Goal: Task Accomplishment & Management: Use online tool/utility

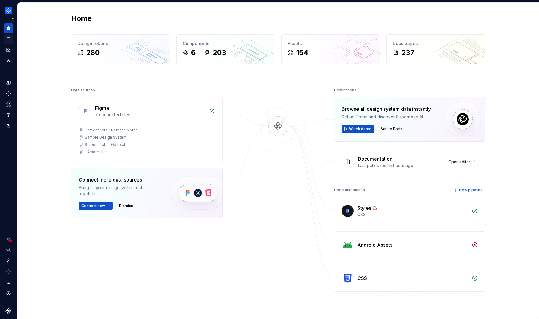
click at [9, 42] on div "Documentation" at bounding box center [9, 39] width 10 height 10
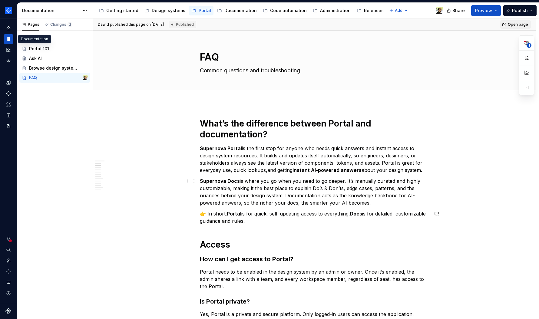
click at [341, 184] on p "Supernova Docs is where you go when you need to go deeper. It’s manually curate…" at bounding box center [314, 192] width 229 height 29
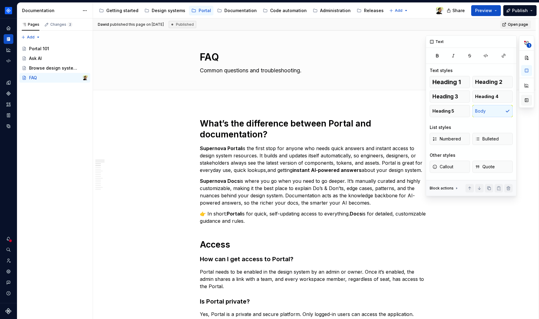
click at [529, 104] on button "button" at bounding box center [526, 100] width 11 height 11
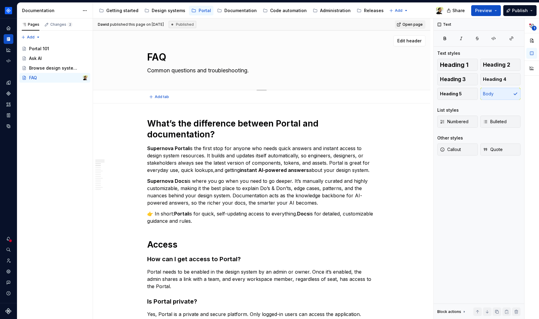
click at [301, 80] on div "FAQ Common questions and troubleshooting." at bounding box center [261, 60] width 229 height 59
click at [272, 72] on textarea "Common questions and troubleshooting." at bounding box center [260, 71] width 229 height 10
click at [533, 38] on button "button" at bounding box center [532, 40] width 11 height 11
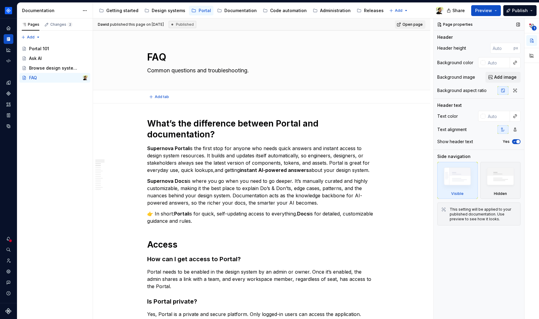
type textarea "*"
click at [499, 63] on input "text" at bounding box center [498, 62] width 25 height 11
type input "red"
type textarea "*"
type input "#FF0000"
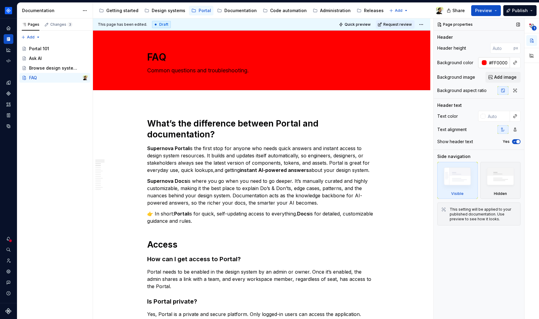
click at [484, 62] on div at bounding box center [484, 62] width 5 height 5
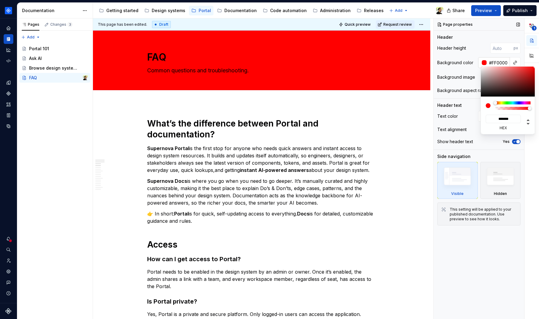
type textarea "*"
type input "#5A2A2A"
type input "*******"
click at [511, 86] on div at bounding box center [508, 82] width 55 height 30
type textarea "*"
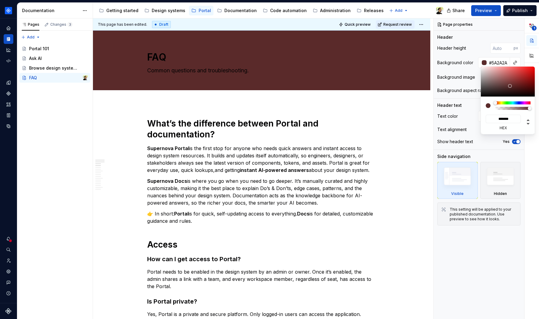
type input "#988585"
type input "*******"
click at [488, 79] on div at bounding box center [508, 82] width 55 height 30
type textarea "*"
click at [502, 71] on div at bounding box center [508, 82] width 55 height 30
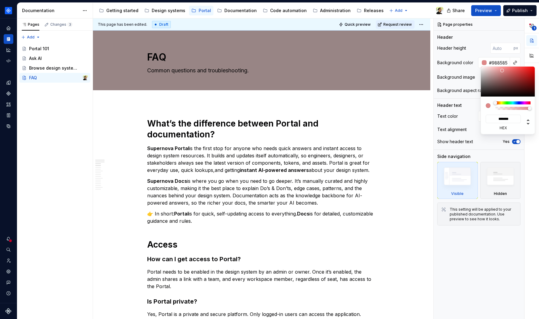
type input "#DD8787"
type input "*******"
type textarea "*"
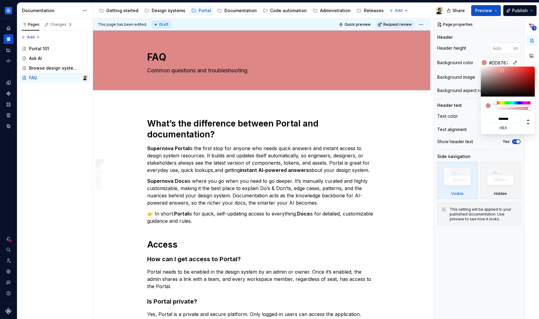
type input "#87B1DD"
type input "*******"
click at [516, 104] on div at bounding box center [513, 103] width 35 height 3
type textarea "*"
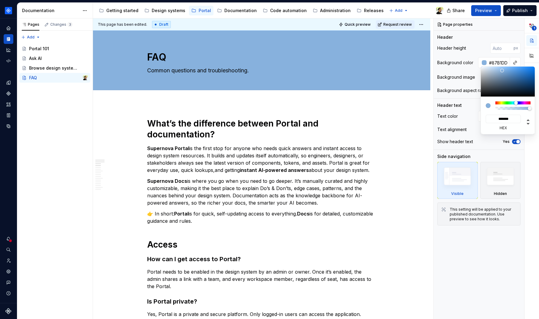
type input "#255D98"
type input "*******"
click at [522, 79] on div at bounding box center [508, 82] width 55 height 30
type textarea "*"
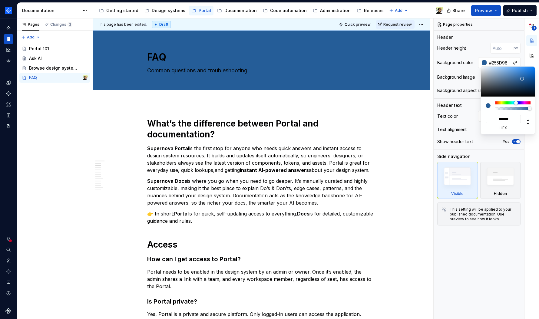
type input "#1F76D1"
type input "*******"
click at [528, 72] on div at bounding box center [508, 82] width 55 height 30
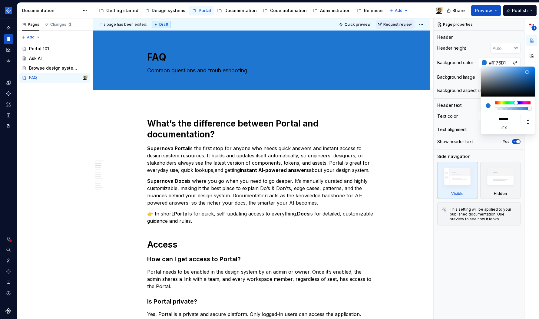
type textarea "*"
type input "#25282C"
type input "*******"
click at [490, 92] on div at bounding box center [508, 82] width 55 height 30
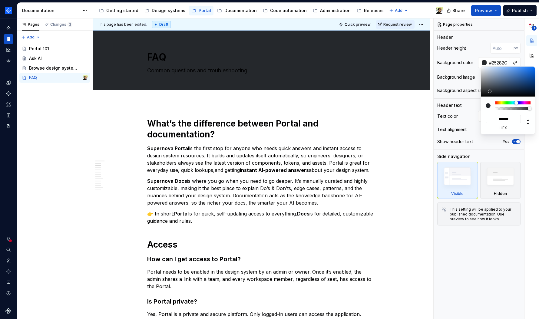
click at [513, 61] on div "**********" at bounding box center [486, 168] width 105 height 301
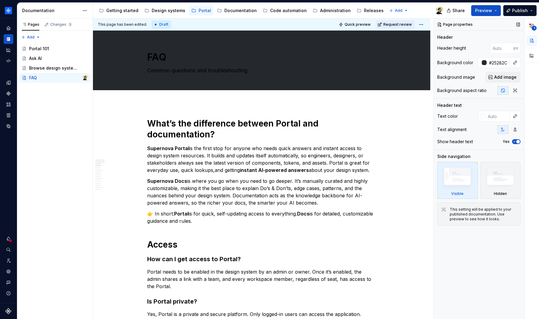
click at [469, 53] on div "**********" at bounding box center [486, 168] width 105 height 301
click at [516, 62] on button "button" at bounding box center [515, 62] width 8 height 8
click at [12, 17] on html "Product documentation Dataset Default Documentation Accessibility guide for tre…" at bounding box center [269, 159] width 539 height 319
click at [12, 18] on button "Expand sidebar" at bounding box center [12, 18] width 8 height 8
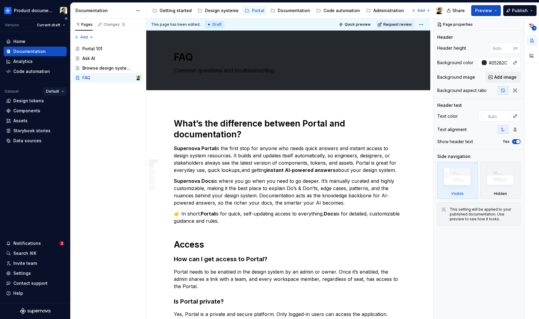
click at [56, 90] on html "Product documentation Version Current draft Home Documentation Analytics Code a…" at bounding box center [269, 159] width 539 height 319
click at [41, 8] on html "Product documentation Version Current draft Home Documentation Analytics Code a…" at bounding box center [269, 159] width 539 height 319
click at [255, 58] on html "Product documentation Version Current draft Home Documentation Analytics Code a…" at bounding box center [269, 159] width 539 height 319
type textarea "*"
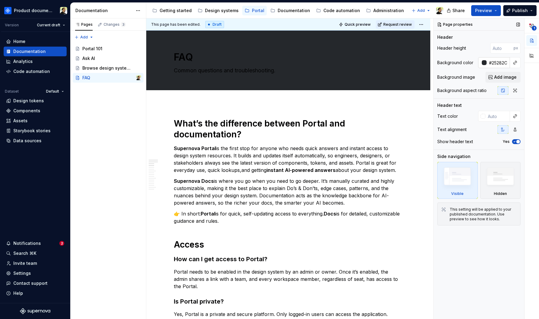
click at [495, 61] on input "#25282C" at bounding box center [498, 62] width 23 height 11
click at [450, 67] on div "Background color" at bounding box center [479, 62] width 83 height 11
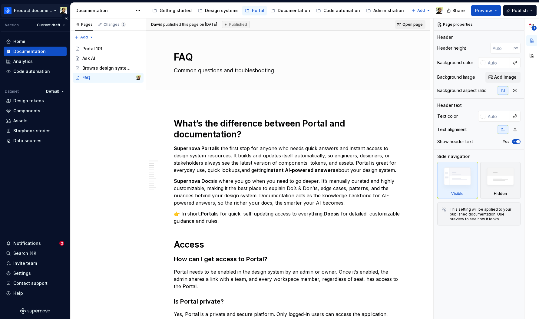
click at [37, 14] on html "Product documentation Version Current draft Home Documentation Analytics Code a…" at bounding box center [269, 159] width 539 height 319
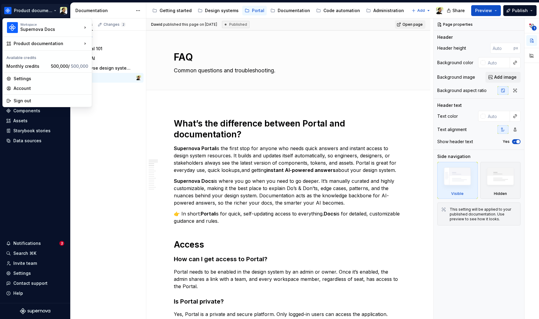
type textarea "*"
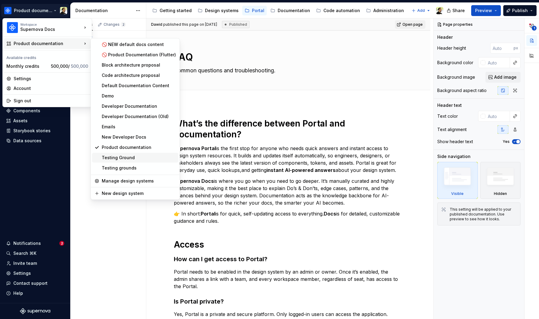
click at [127, 157] on div "Testing Ground" at bounding box center [139, 158] width 74 height 6
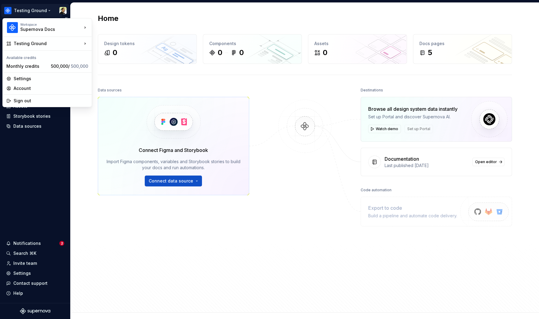
click at [36, 9] on html "Testing Ground Home Documentation Analytics Code automation Design system data …" at bounding box center [269, 159] width 539 height 319
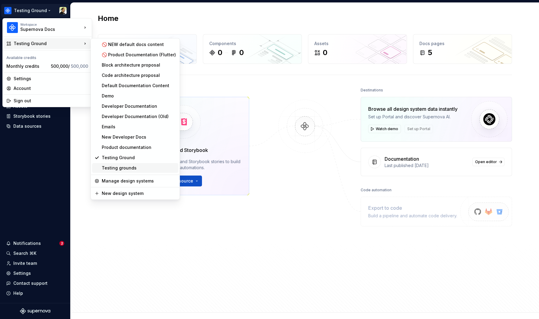
click at [135, 170] on div "Testing grounds" at bounding box center [139, 168] width 74 height 6
